Goal: Find specific page/section

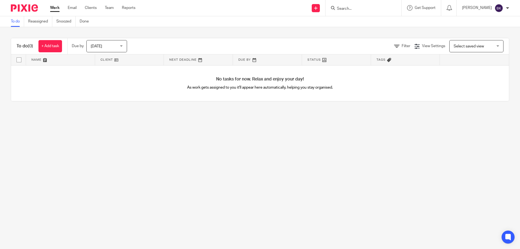
click at [362, 8] on input "Search" at bounding box center [360, 8] width 49 height 5
type input "paprika"
click at [374, 24] on link at bounding box center [386, 23] width 102 height 12
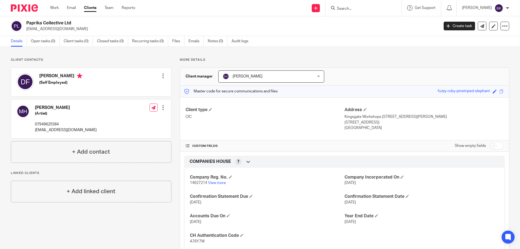
click at [363, 9] on input "Search" at bounding box center [360, 8] width 49 height 5
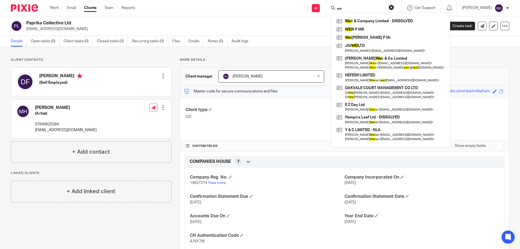
type input "w"
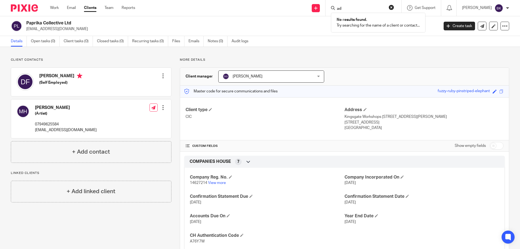
type input "a"
type input "paprika"
click at [383, 25] on link at bounding box center [386, 23] width 102 height 12
click at [173, 44] on link "Files" at bounding box center [178, 41] width 12 height 11
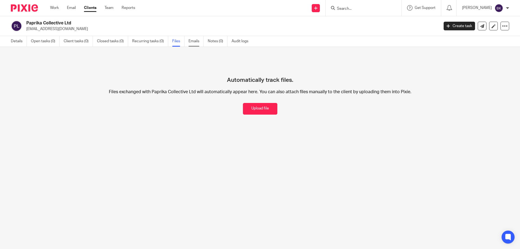
click at [196, 39] on link "Emails" at bounding box center [195, 41] width 15 height 11
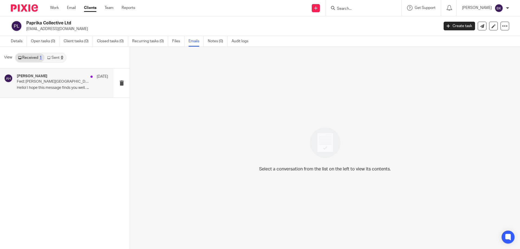
click at [41, 90] on p "Hello! I hope this message finds you well. ..." at bounding box center [62, 88] width 91 height 5
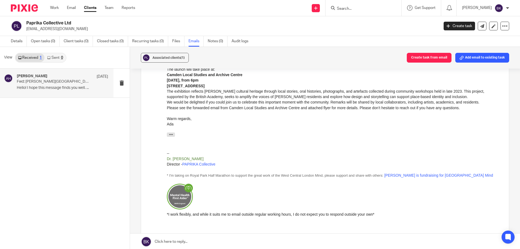
scroll to position [81, 0]
